Goal: Information Seeking & Learning: Learn about a topic

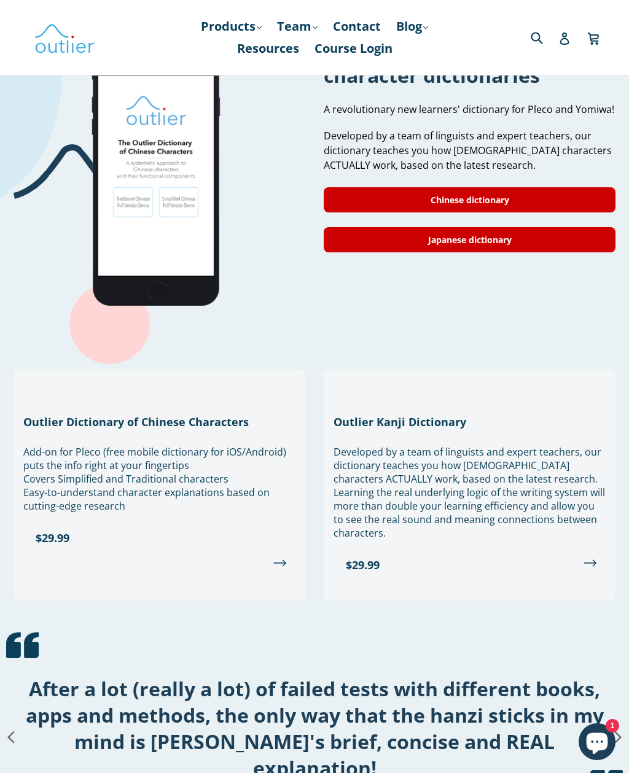
scroll to position [1113, 0]
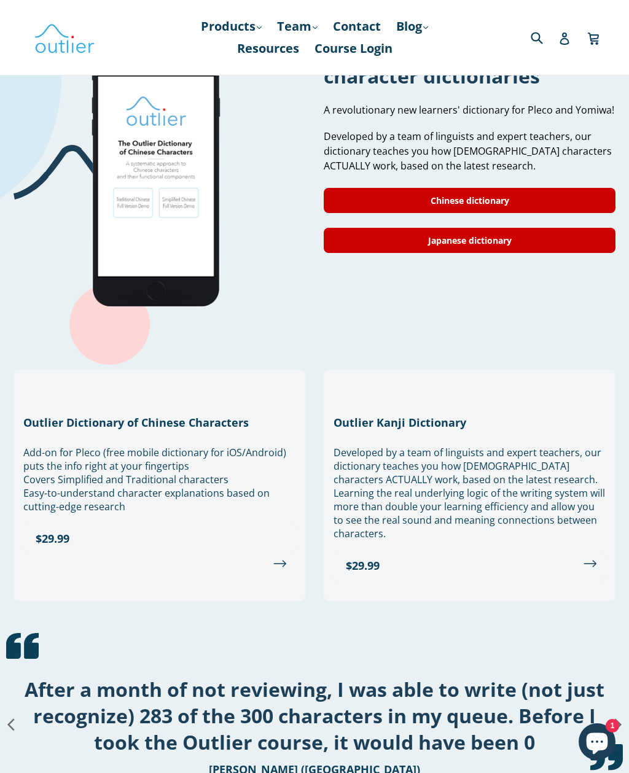
click at [220, 545] on link "$29.99" at bounding box center [159, 538] width 272 height 29
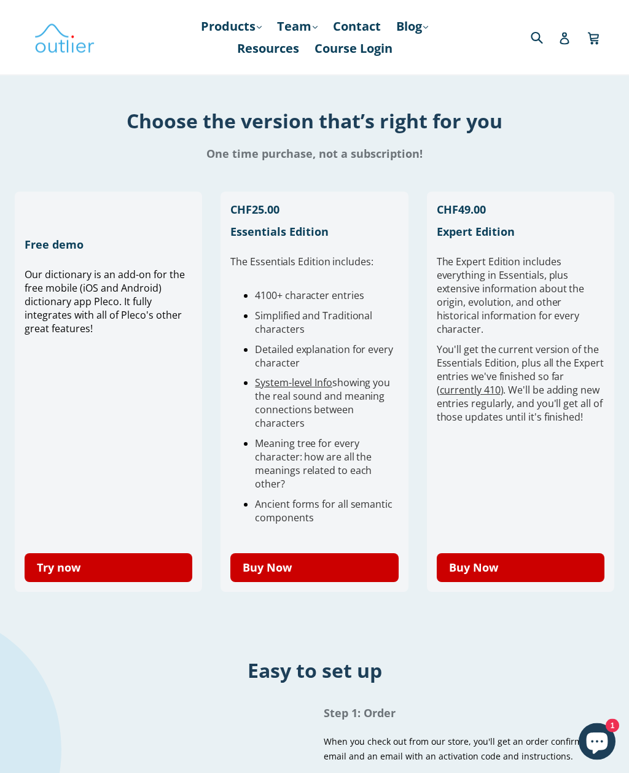
scroll to position [228, 0]
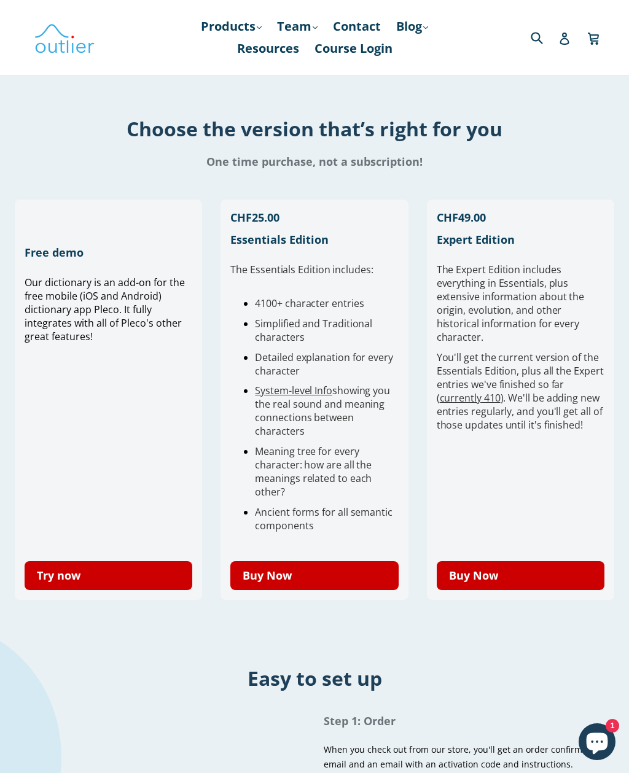
click at [491, 391] on link "currently 410" at bounding box center [469, 398] width 61 height 14
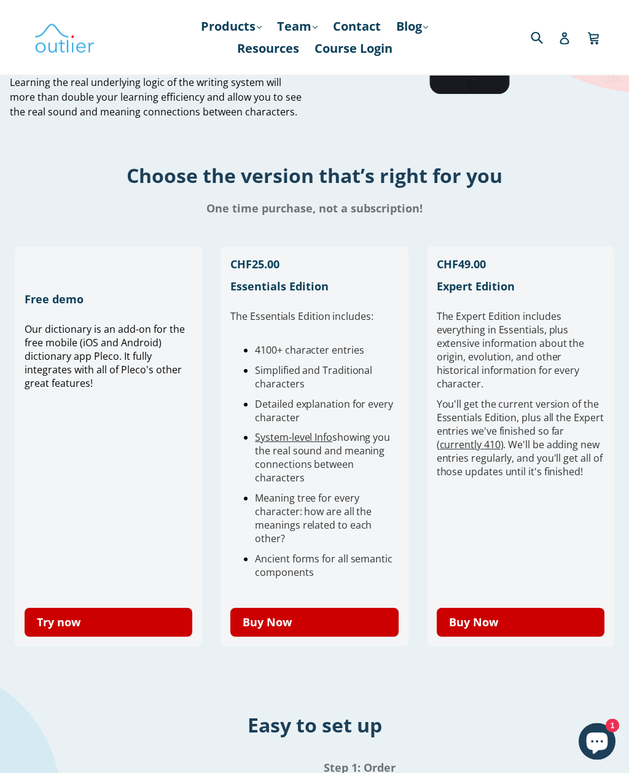
scroll to position [182, 0]
click at [155, 630] on link "Try now" at bounding box center [109, 622] width 168 height 29
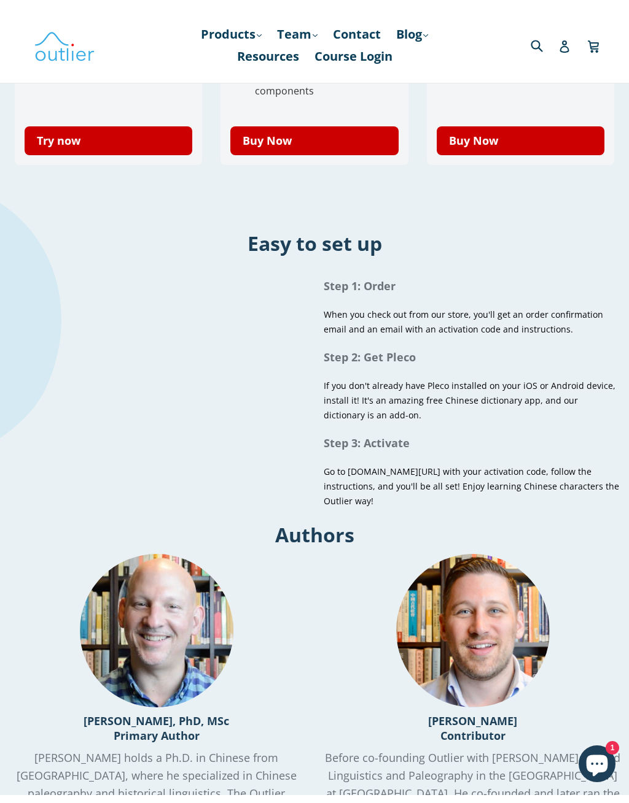
scroll to position [0, 0]
